Goal: Task Accomplishment & Management: Complete application form

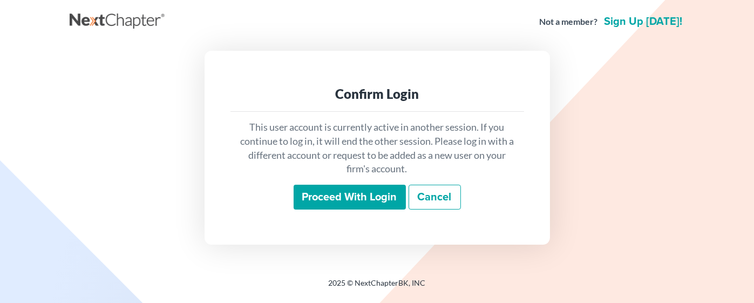
click at [344, 195] on input "Proceed with login" at bounding box center [349, 197] width 112 height 25
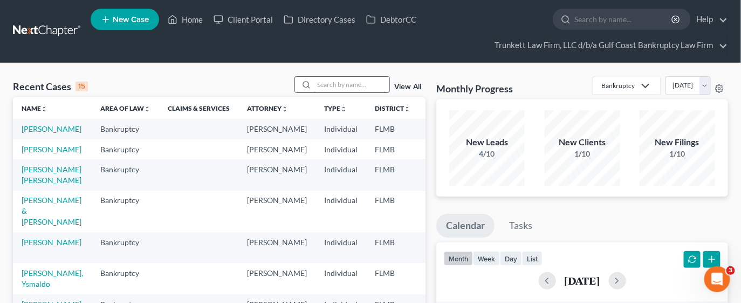
drag, startPoint x: 339, startPoint y: 85, endPoint x: 337, endPoint y: 78, distance: 7.5
click at [340, 85] on input "search" at bounding box center [352, 85] width 76 height 16
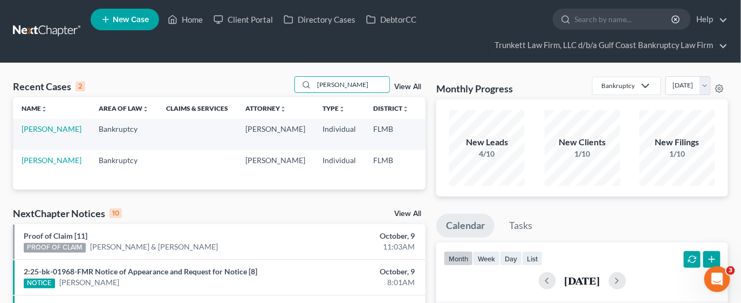
type input "[PERSON_NAME]"
click at [35, 135] on td "[PERSON_NAME]" at bounding box center [51, 134] width 77 height 31
click at [34, 133] on link "[PERSON_NAME]" at bounding box center [52, 128] width 60 height 9
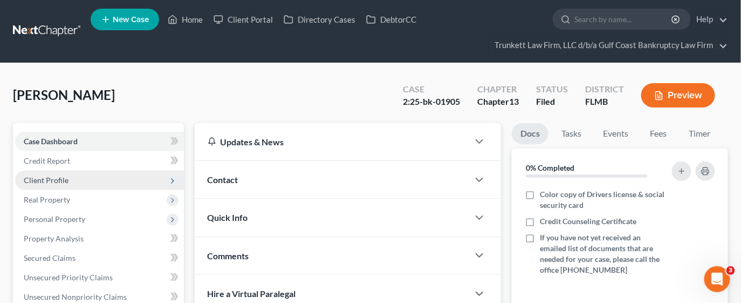
click at [56, 179] on span "Client Profile" at bounding box center [46, 179] width 45 height 9
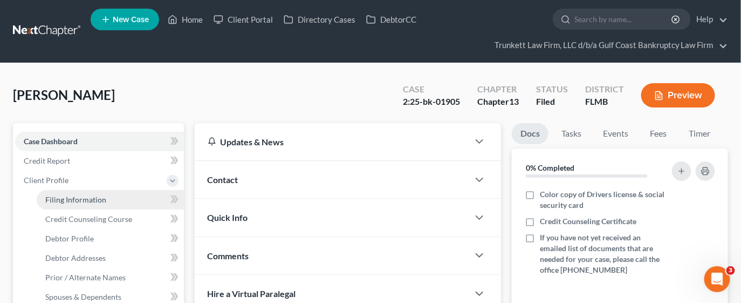
scroll to position [80, 0]
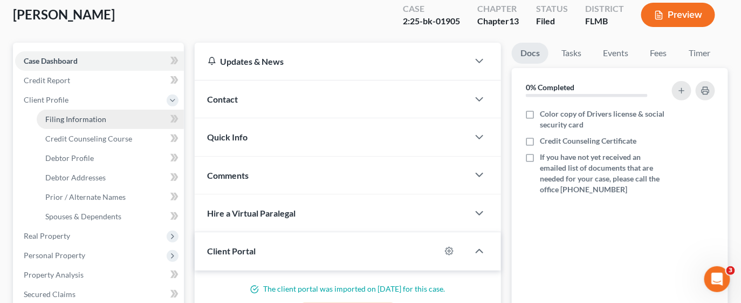
click at [87, 118] on span "Filing Information" at bounding box center [75, 118] width 61 height 9
select select "1"
select select "0"
select select "3"
select select "9"
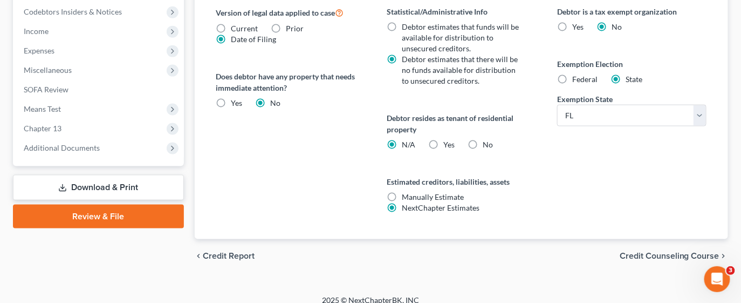
scroll to position [469, 0]
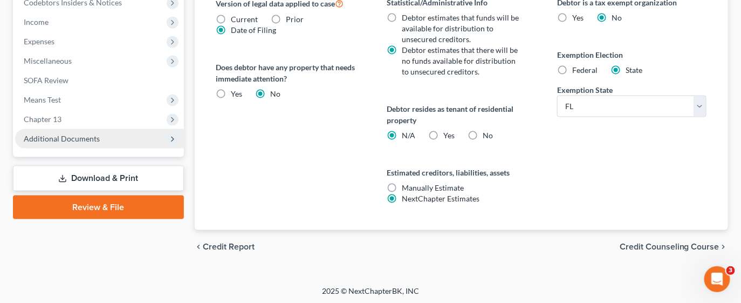
click at [59, 134] on span "Additional Documents" at bounding box center [62, 138] width 76 height 9
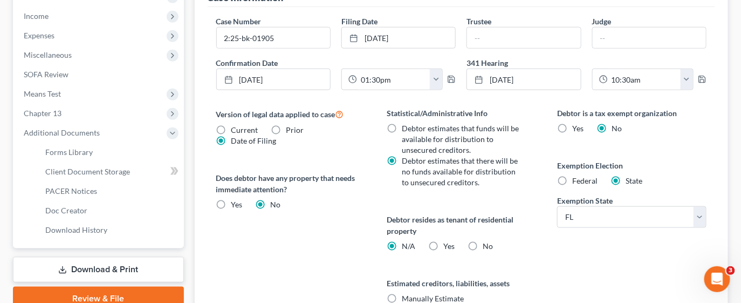
scroll to position [352, 0]
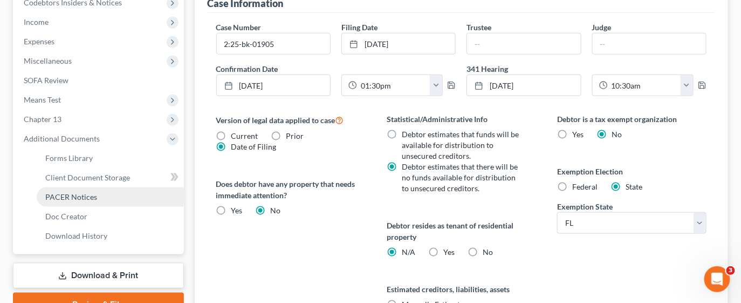
click at [91, 192] on span "PACER Notices" at bounding box center [71, 196] width 52 height 9
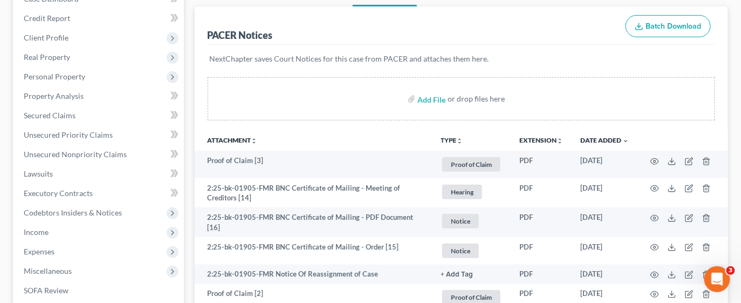
scroll to position [162, 0]
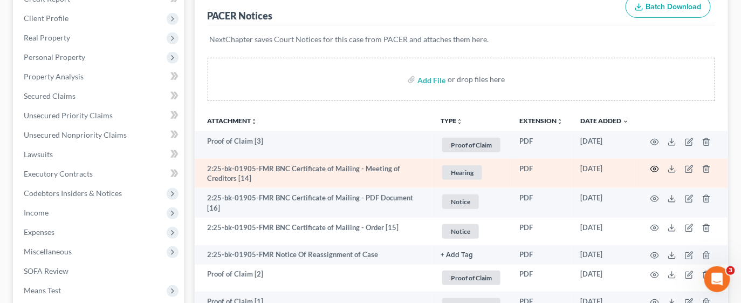
click at [655, 169] on icon "button" at bounding box center [655, 169] width 9 height 9
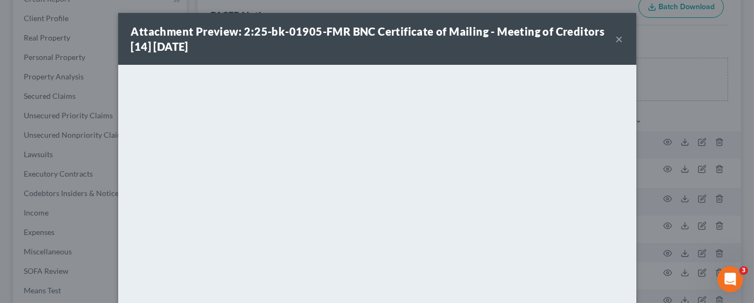
click at [616, 33] on button "×" at bounding box center [620, 38] width 8 height 13
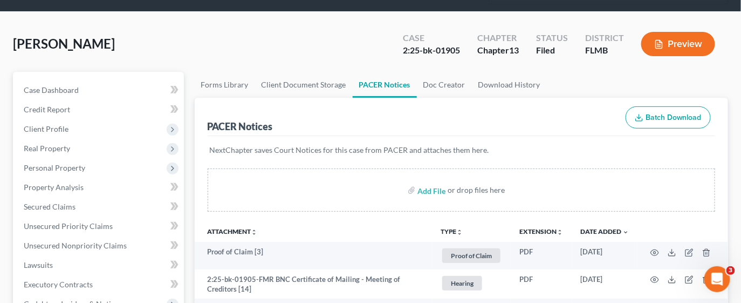
scroll to position [0, 0]
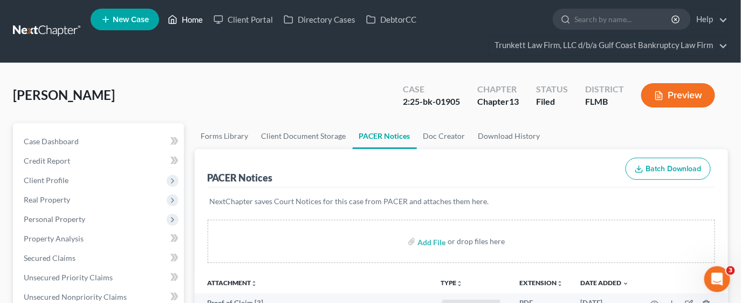
click at [187, 18] on link "Home" at bounding box center [185, 19] width 46 height 19
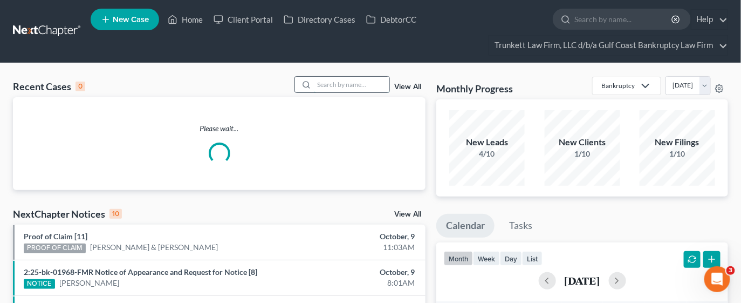
click at [323, 85] on input "search" at bounding box center [352, 85] width 76 height 16
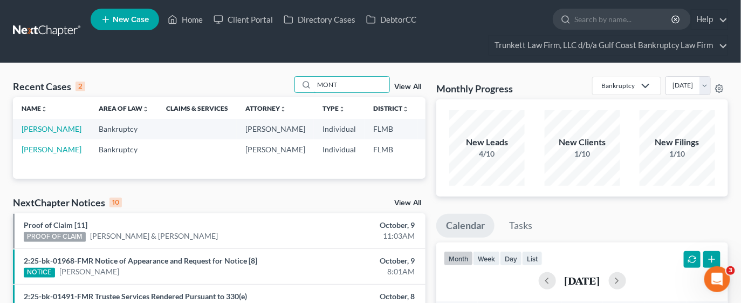
type input "MONT"
click at [43, 122] on td "[PERSON_NAME]" at bounding box center [51, 129] width 77 height 20
click at [40, 130] on link "[PERSON_NAME]" at bounding box center [52, 128] width 60 height 9
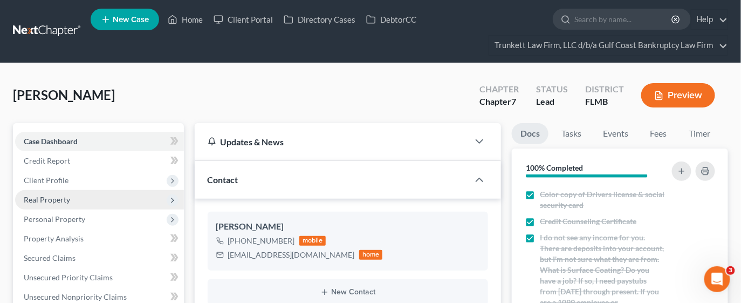
click at [62, 202] on span "Real Property" at bounding box center [47, 199] width 46 height 9
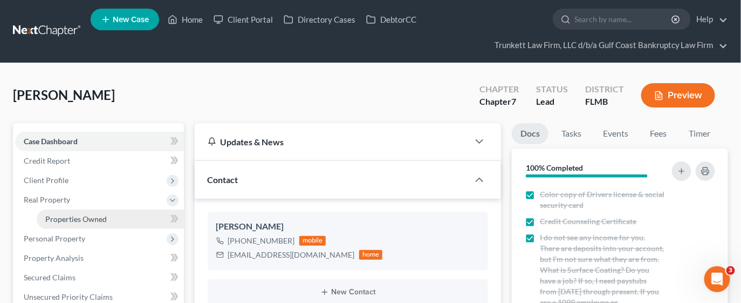
click at [64, 212] on link "Properties Owned" at bounding box center [110, 218] width 147 height 19
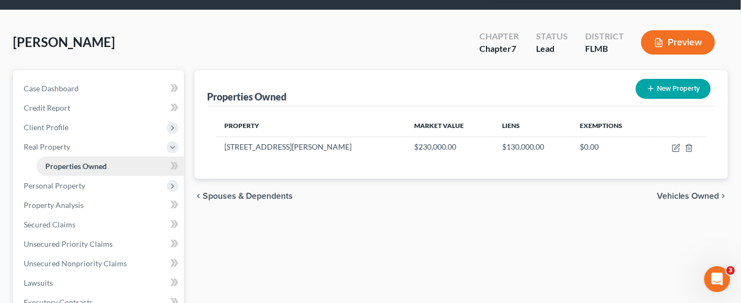
scroll to position [80, 0]
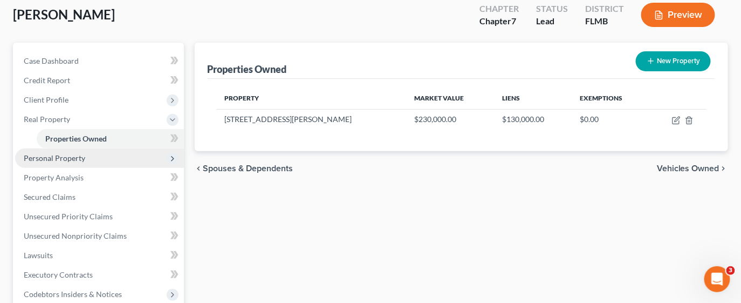
click at [64, 157] on span "Personal Property" at bounding box center [55, 157] width 62 height 9
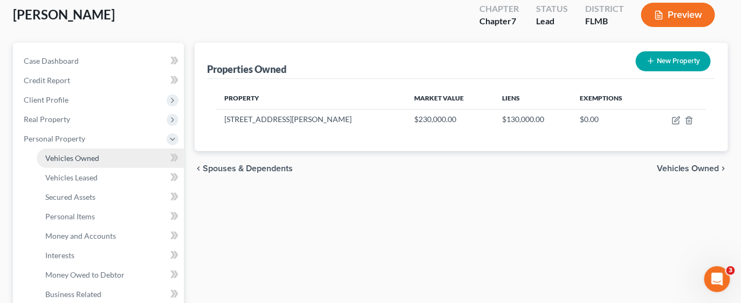
click at [66, 158] on span "Vehicles Owned" at bounding box center [72, 157] width 54 height 9
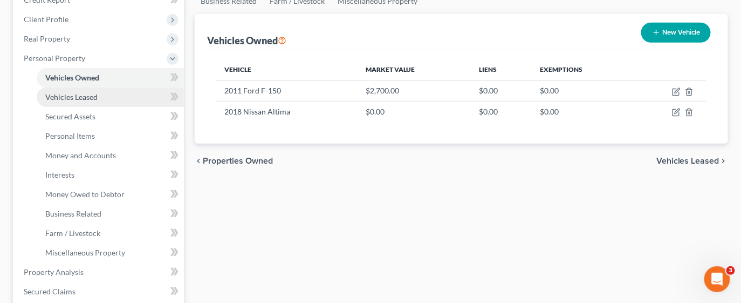
scroll to position [162, 0]
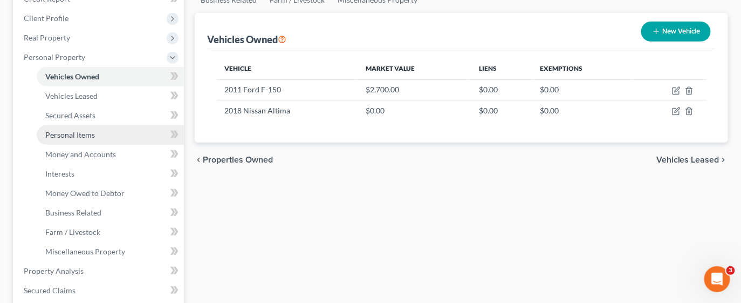
click at [67, 134] on span "Personal Items" at bounding box center [70, 134] width 50 height 9
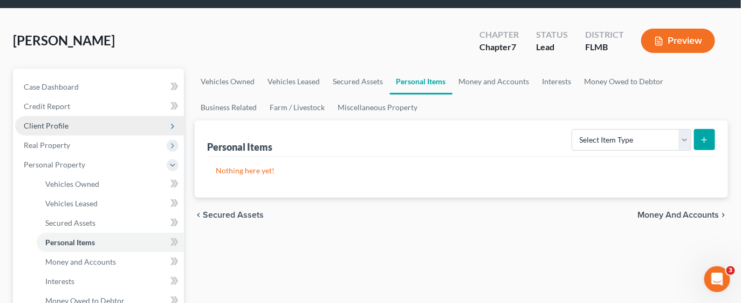
scroll to position [80, 0]
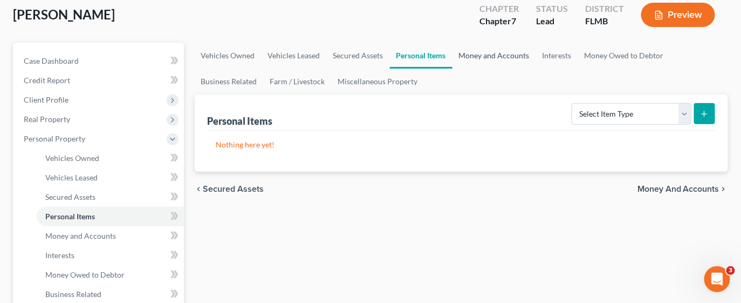
click at [502, 58] on link "Money and Accounts" at bounding box center [495, 56] width 84 height 26
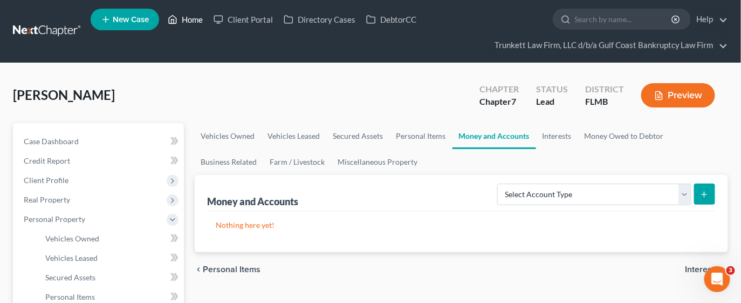
click at [197, 22] on link "Home" at bounding box center [185, 19] width 46 height 19
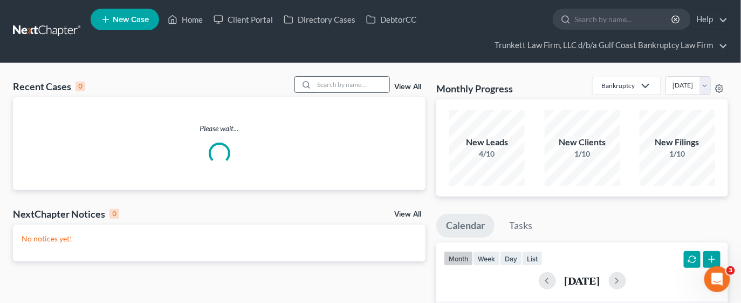
click at [336, 84] on input "search" at bounding box center [352, 85] width 76 height 16
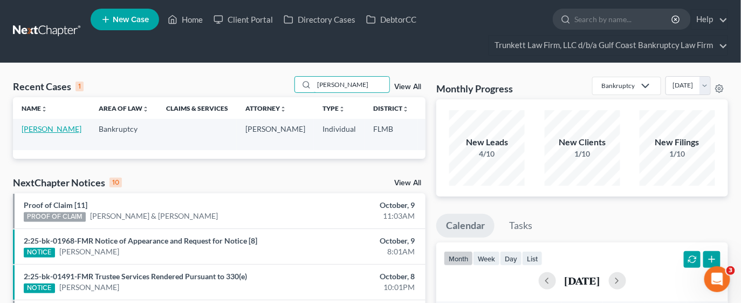
type input "[PERSON_NAME]"
click at [37, 133] on link "[PERSON_NAME]" at bounding box center [52, 128] width 60 height 9
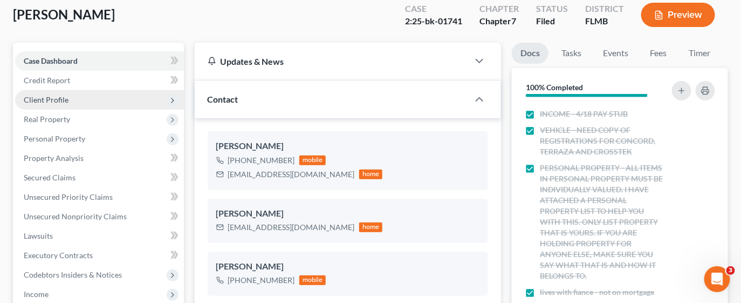
scroll to position [95, 0]
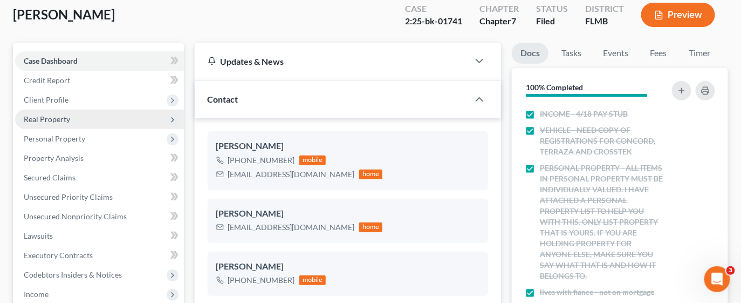
click at [85, 120] on span "Real Property" at bounding box center [99, 119] width 169 height 19
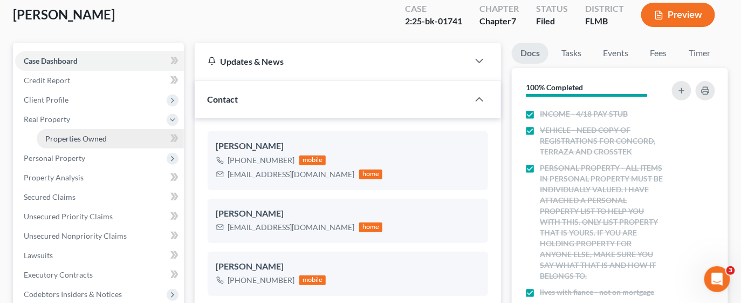
click at [93, 134] on span "Properties Owned" at bounding box center [76, 138] width 62 height 9
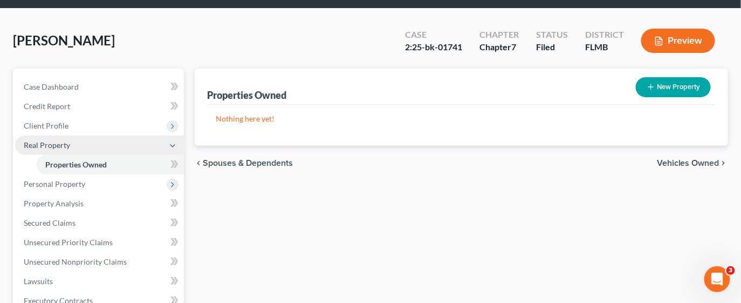
scroll to position [80, 0]
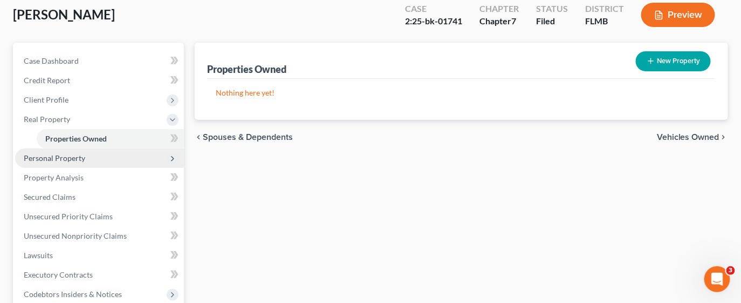
click at [72, 158] on span "Personal Property" at bounding box center [55, 157] width 62 height 9
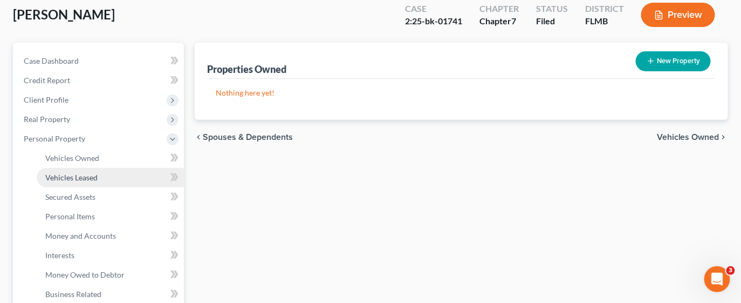
click at [83, 175] on span "Vehicles Leased" at bounding box center [71, 177] width 52 height 9
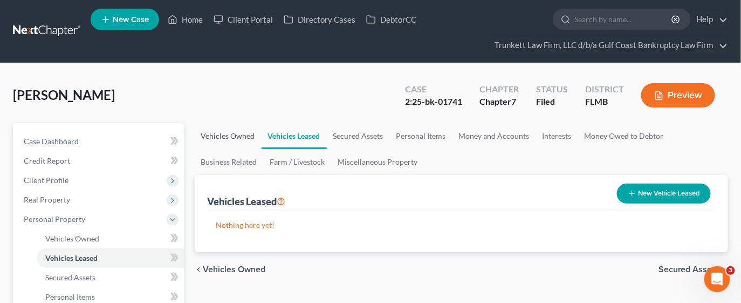
click at [221, 137] on link "Vehicles Owned" at bounding box center [228, 136] width 67 height 26
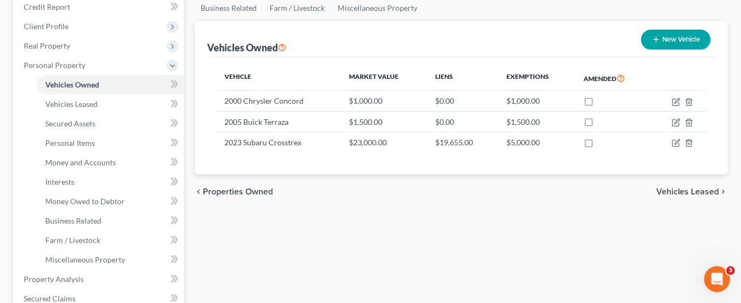
scroll to position [162, 0]
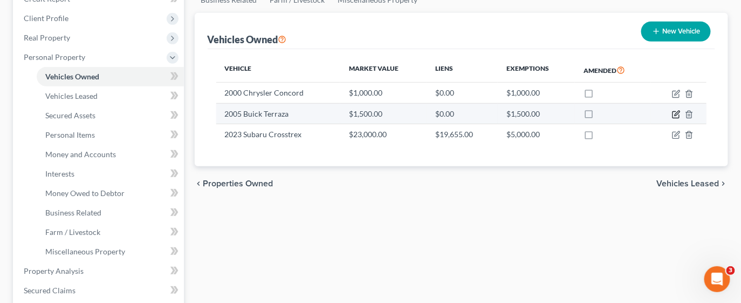
click at [676, 110] on icon "button" at bounding box center [676, 114] width 9 height 9
select select "0"
select select "21"
select select "3"
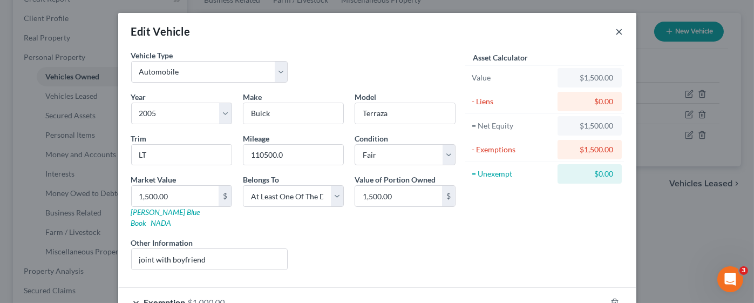
click at [616, 32] on button "×" at bounding box center [620, 31] width 8 height 13
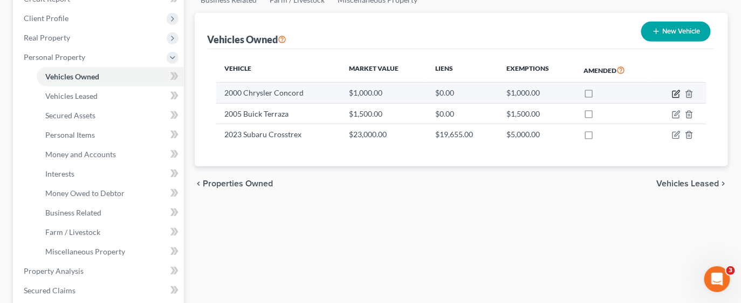
click at [676, 92] on icon "button" at bounding box center [677, 92] width 5 height 5
select select "0"
select select "26"
select select "3"
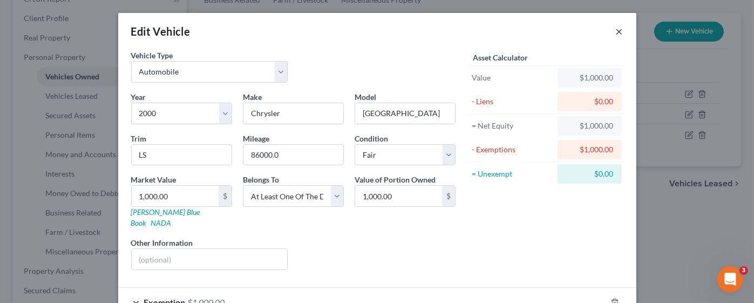
click at [609, 29] on div "Edit Vehicle ×" at bounding box center [377, 31] width 518 height 37
click at [616, 36] on button "×" at bounding box center [620, 31] width 8 height 13
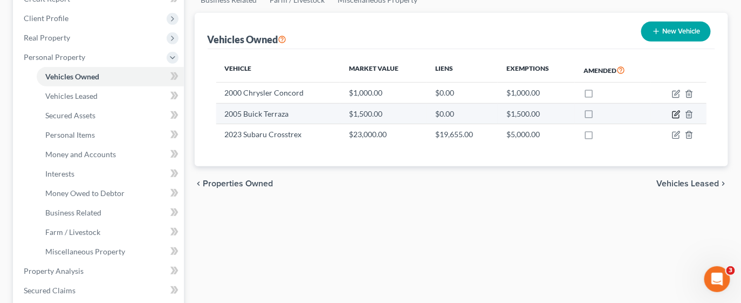
click at [673, 114] on icon "button" at bounding box center [676, 115] width 6 height 6
select select "0"
select select "21"
select select "3"
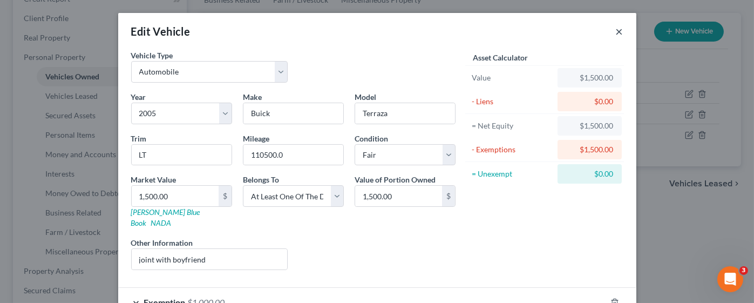
click at [616, 34] on button "×" at bounding box center [620, 31] width 8 height 13
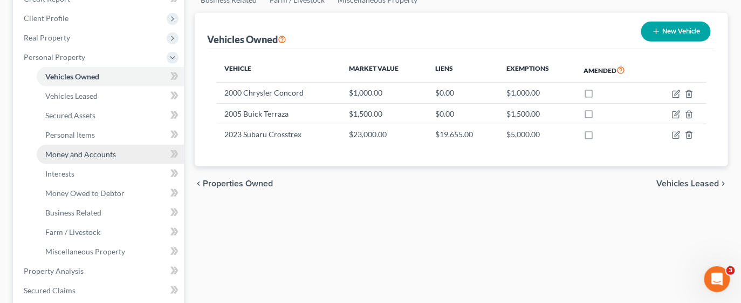
click at [83, 150] on span "Money and Accounts" at bounding box center [80, 153] width 71 height 9
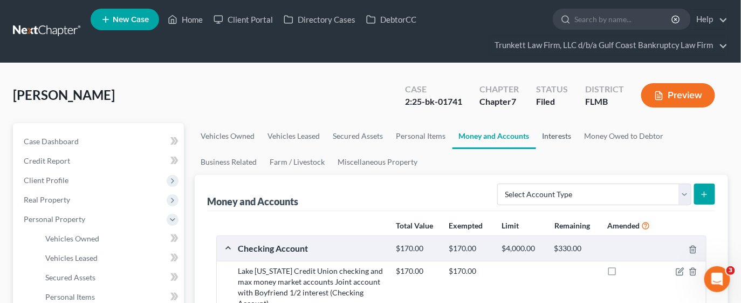
click at [556, 136] on link "Interests" at bounding box center [557, 136] width 42 height 26
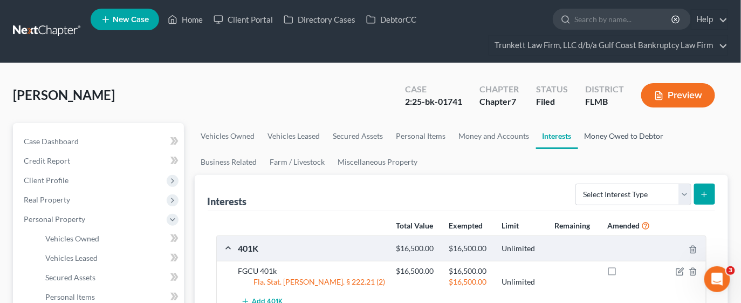
click at [633, 135] on link "Money Owed to Debtor" at bounding box center [624, 136] width 92 height 26
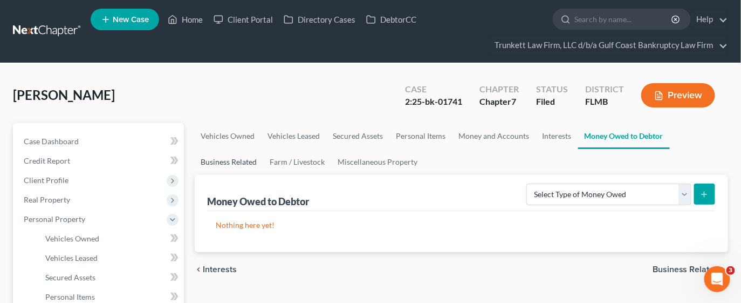
click at [215, 163] on link "Business Related" at bounding box center [229, 162] width 69 height 26
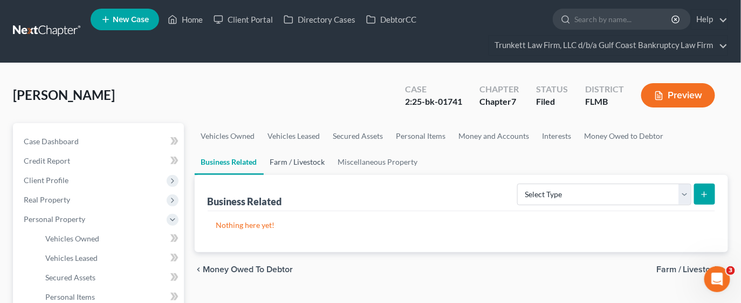
click at [324, 163] on link "Farm / Livestock" at bounding box center [298, 162] width 68 height 26
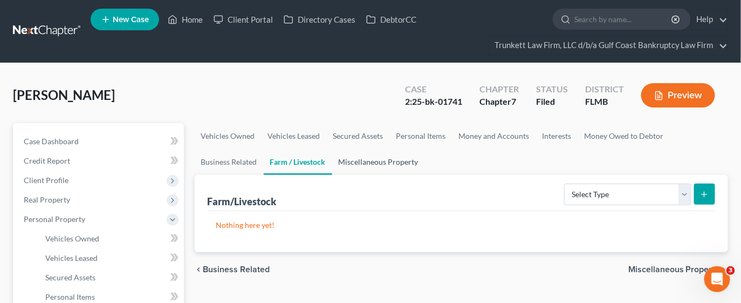
click at [389, 165] on link "Miscellaneous Property" at bounding box center [378, 162] width 93 height 26
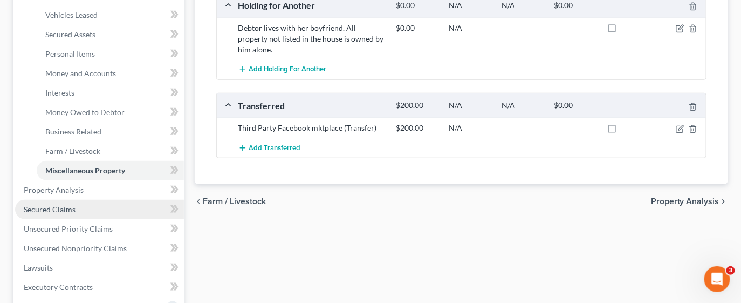
scroll to position [324, 0]
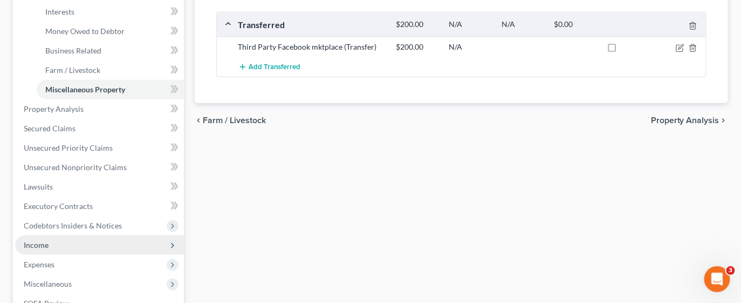
click at [92, 244] on span "Income" at bounding box center [99, 244] width 169 height 19
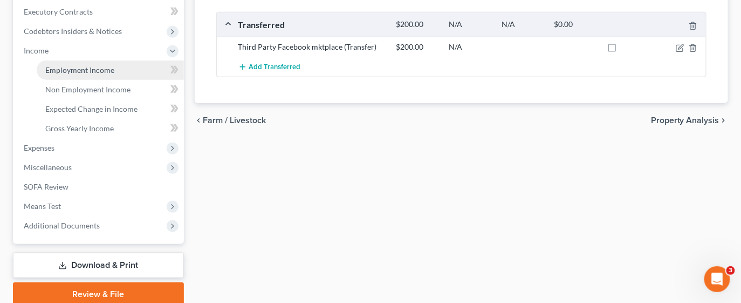
click at [80, 70] on span "Employment Income" at bounding box center [79, 69] width 69 height 9
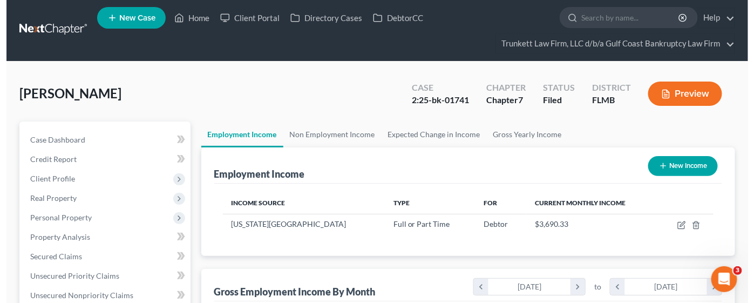
scroll to position [192, 299]
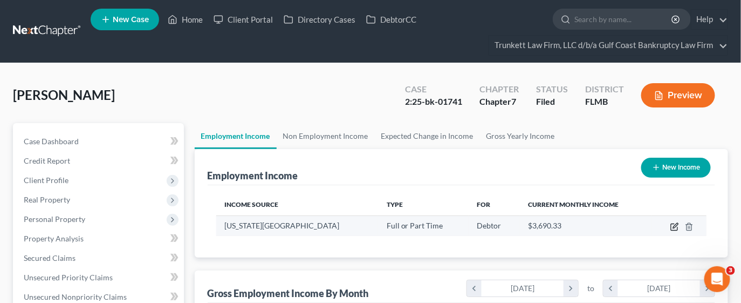
click at [674, 226] on icon "button" at bounding box center [675, 225] width 5 height 5
select select "0"
select select "9"
select select "2"
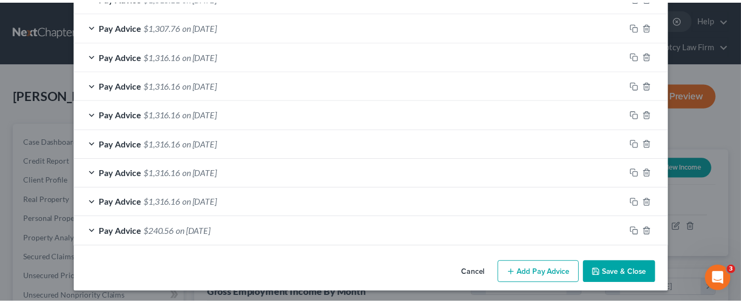
scroll to position [531, 0]
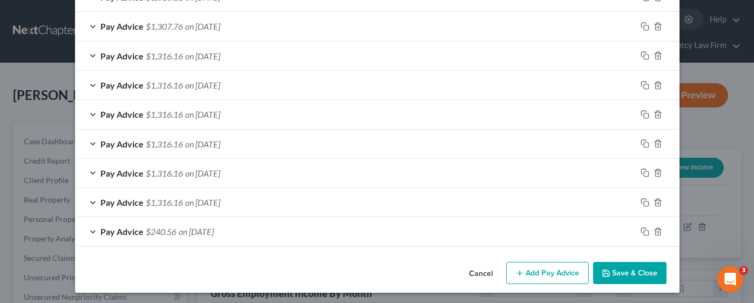
click at [635, 268] on button "Save & Close" at bounding box center [629, 273] width 73 height 23
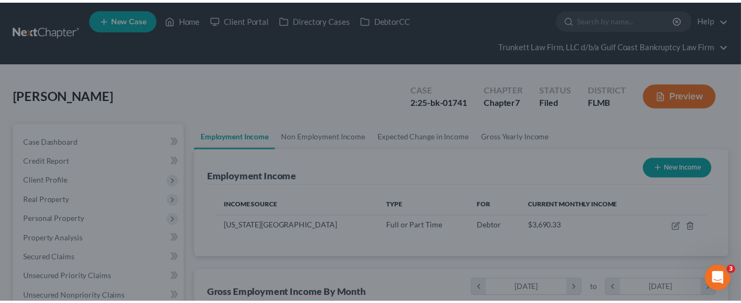
scroll to position [539318, 539211]
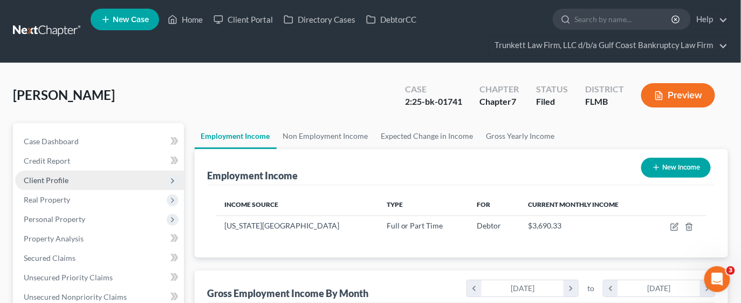
click at [56, 179] on span "Client Profile" at bounding box center [46, 179] width 45 height 9
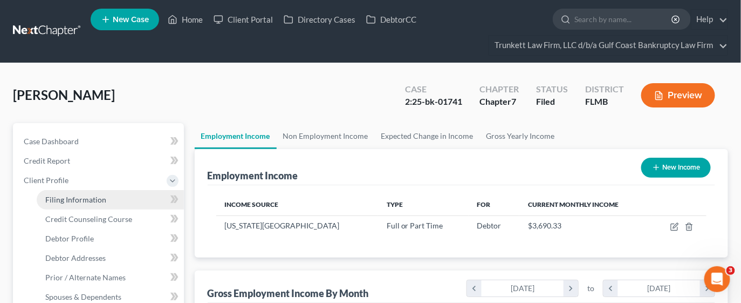
click at [70, 195] on span "Filing Information" at bounding box center [75, 199] width 61 height 9
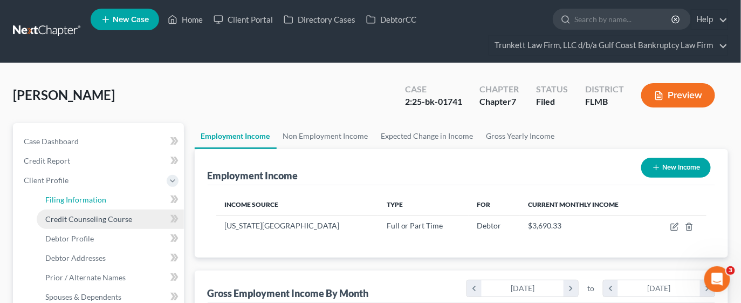
select select "1"
select select "0"
select select "15"
select select "0"
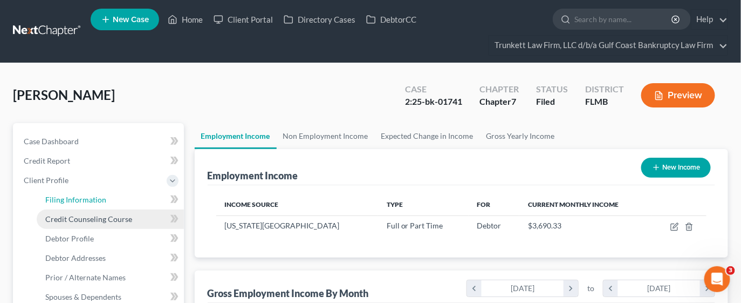
select select "9"
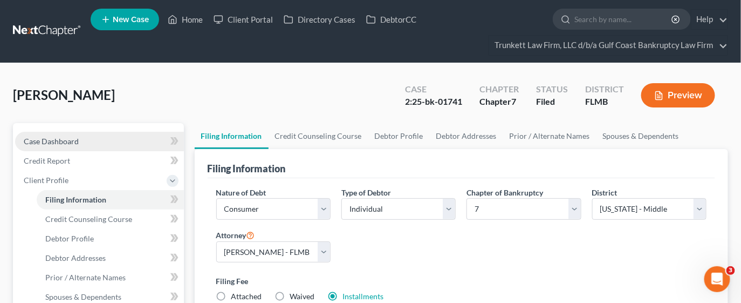
click at [138, 144] on link "Case Dashboard" at bounding box center [99, 141] width 169 height 19
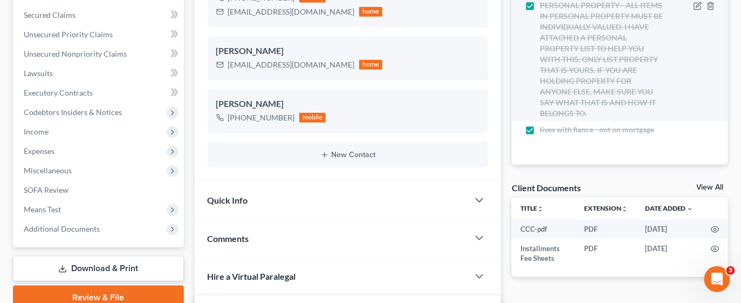
scroll to position [162, 0]
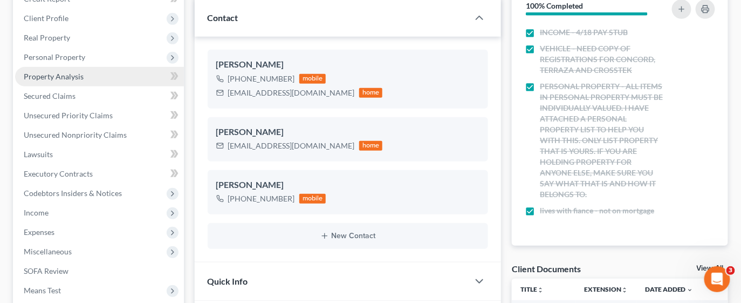
click at [62, 83] on link "Property Analysis" at bounding box center [99, 76] width 169 height 19
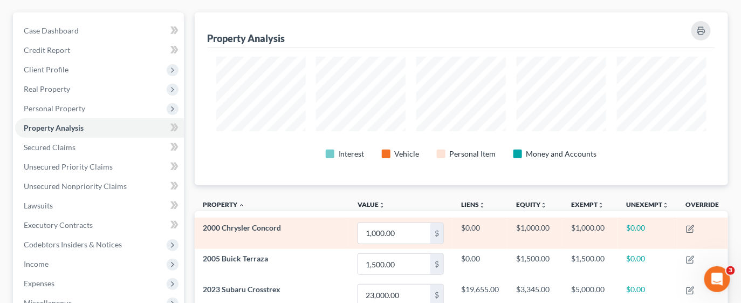
scroll to position [80, 0]
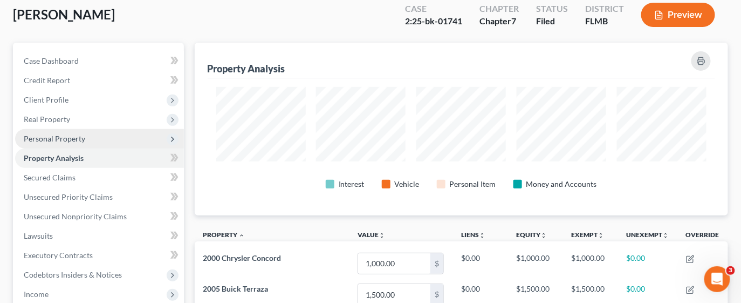
click at [80, 137] on span "Personal Property" at bounding box center [55, 138] width 62 height 9
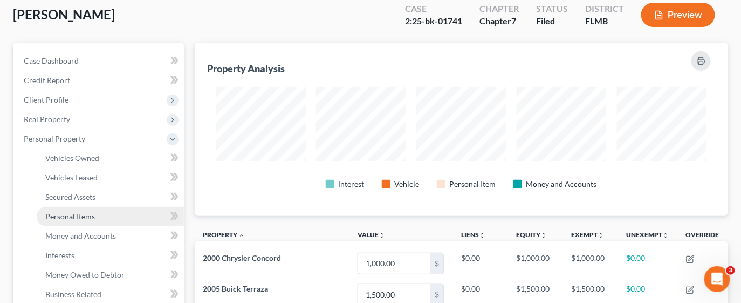
click at [78, 216] on span "Personal Items" at bounding box center [70, 215] width 50 height 9
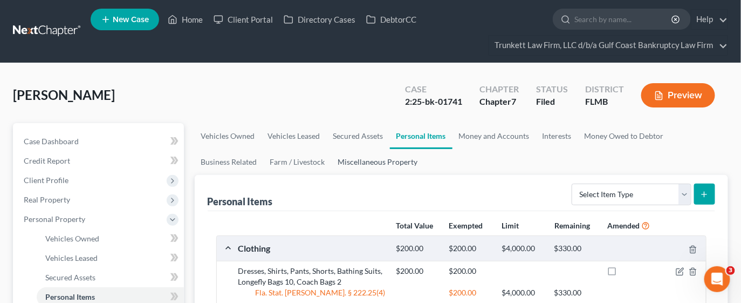
click at [382, 157] on link "Miscellaneous Property" at bounding box center [378, 162] width 93 height 26
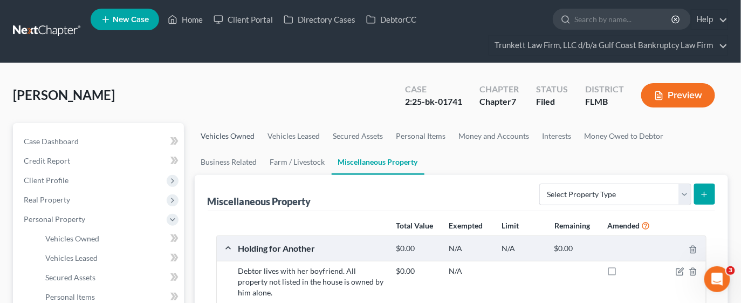
click at [237, 138] on link "Vehicles Owned" at bounding box center [228, 136] width 67 height 26
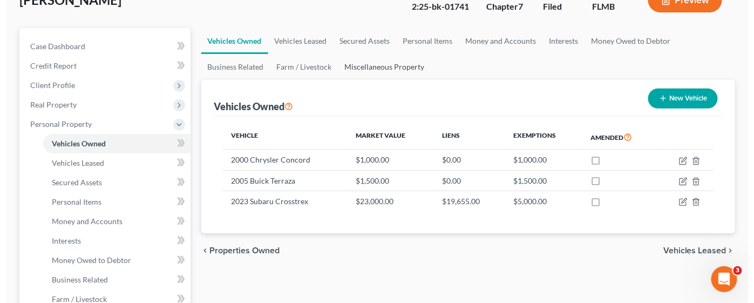
scroll to position [162, 0]
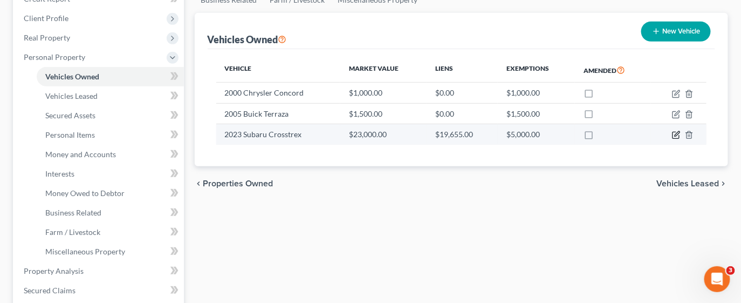
click at [674, 134] on icon "button" at bounding box center [676, 135] width 9 height 9
select select "0"
select select "3"
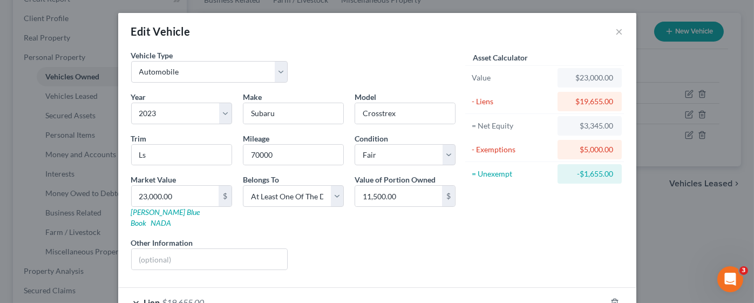
scroll to position [80, 0]
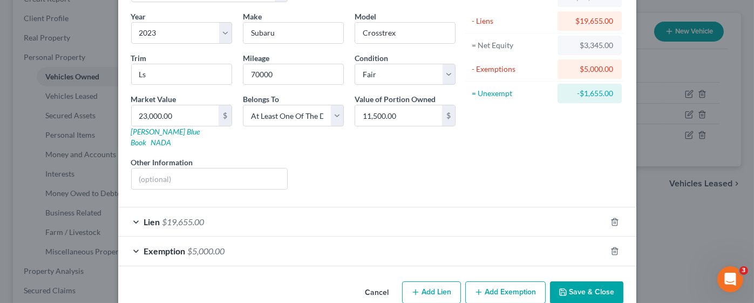
click at [315, 207] on div "Lien $19,655.00" at bounding box center [362, 221] width 488 height 29
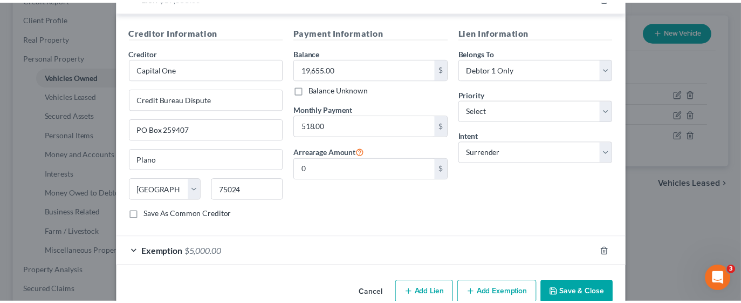
scroll to position [313, 0]
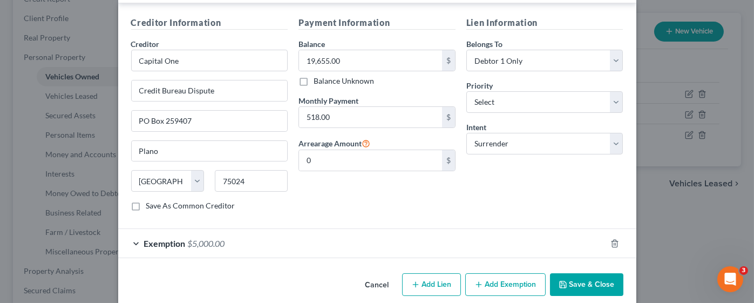
click at [595, 274] on button "Save & Close" at bounding box center [586, 284] width 73 height 23
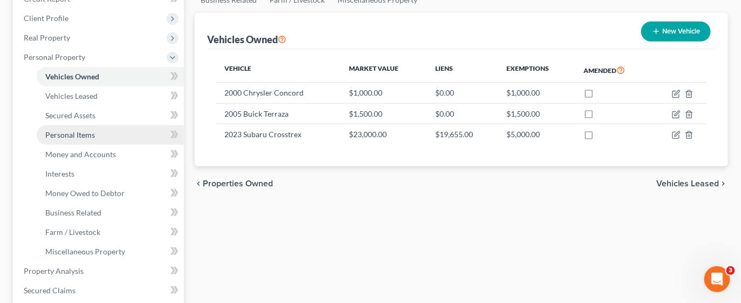
click at [89, 135] on span "Personal Items" at bounding box center [70, 134] width 50 height 9
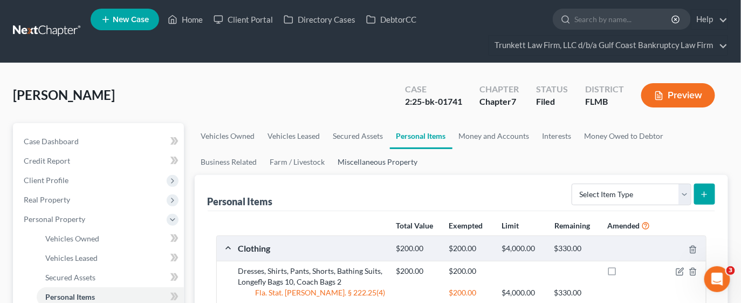
click at [367, 161] on link "Miscellaneous Property" at bounding box center [378, 162] width 93 height 26
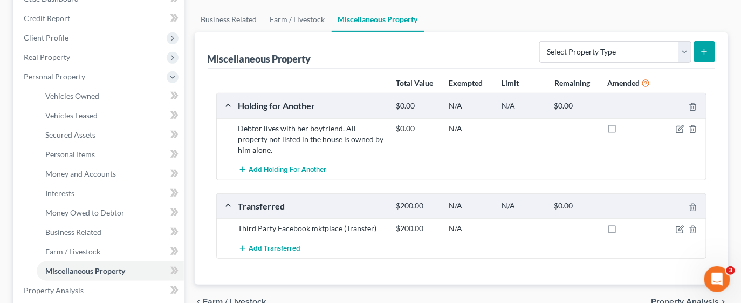
scroll to position [162, 0]
